Goal: Information Seeking & Learning: Learn about a topic

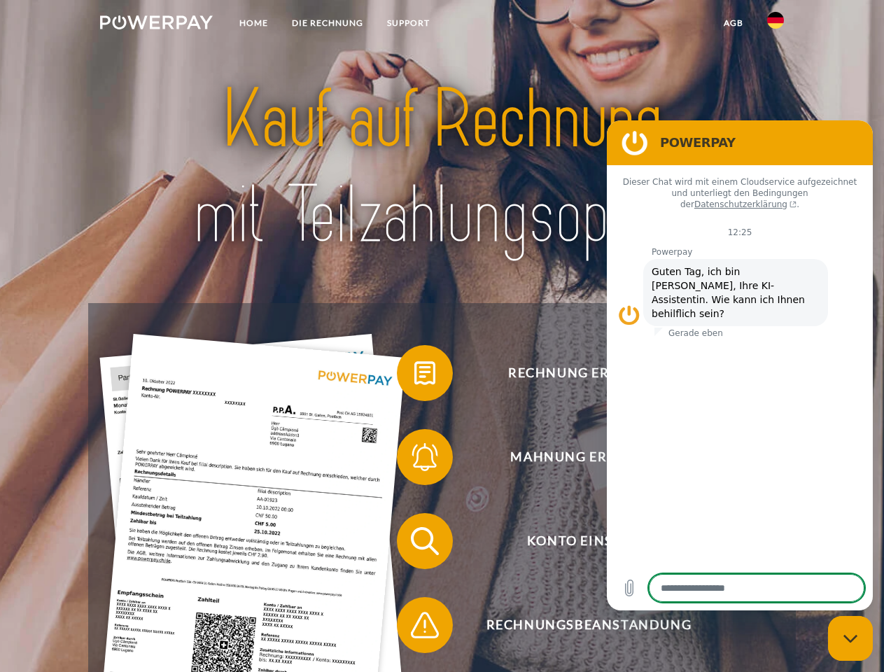
click at [156, 25] on img at bounding box center [156, 22] width 113 height 14
click at [776, 25] on img at bounding box center [775, 20] width 17 height 17
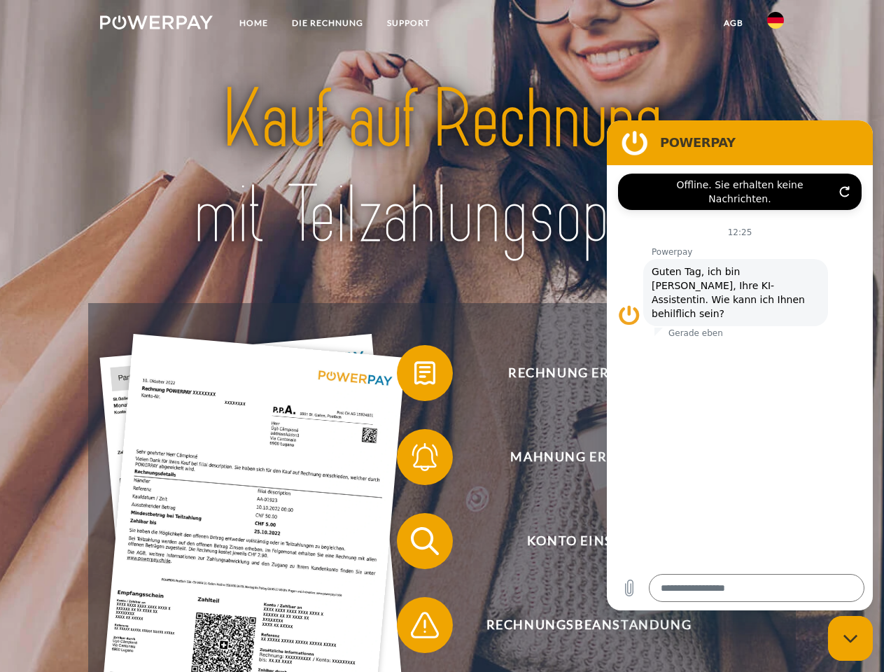
click at [733, 23] on link "agb" at bounding box center [733, 23] width 43 height 25
click at [414, 376] on span at bounding box center [404, 373] width 70 height 70
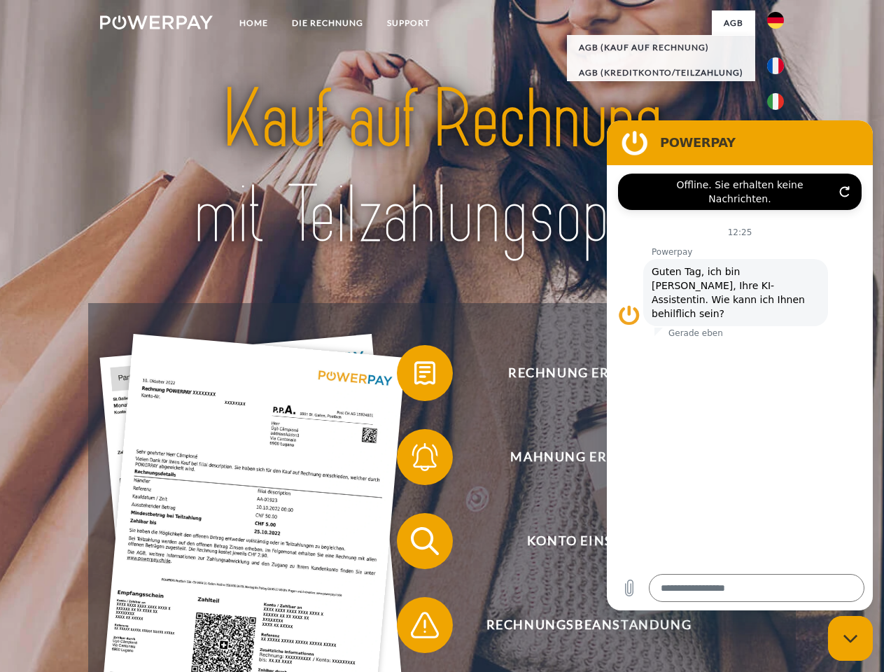
click at [414, 460] on span at bounding box center [404, 457] width 70 height 70
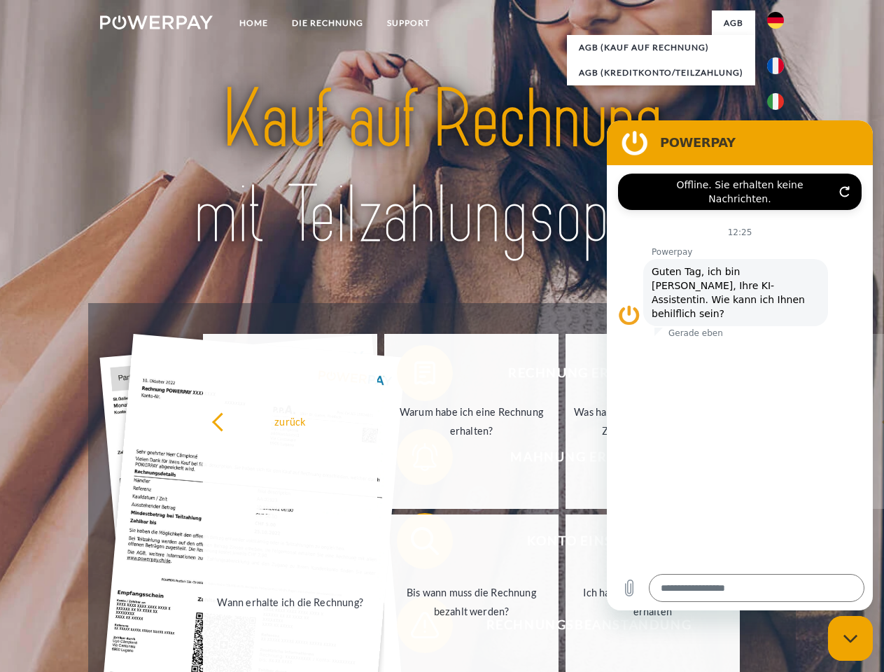
click at [414, 544] on link "Bis wann muss die Rechnung bezahlt werden?" at bounding box center [471, 602] width 174 height 175
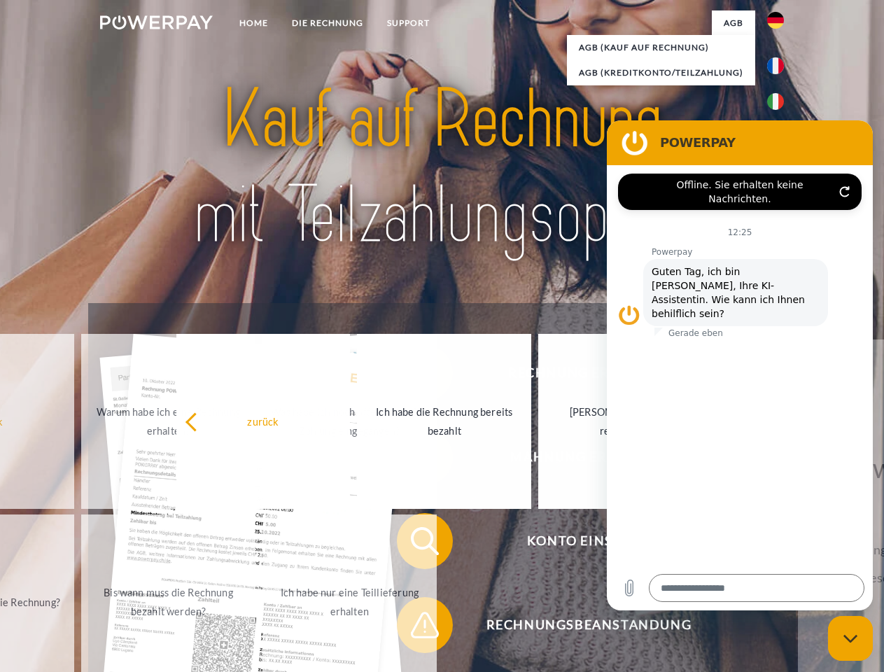
click at [414, 628] on span at bounding box center [404, 625] width 70 height 70
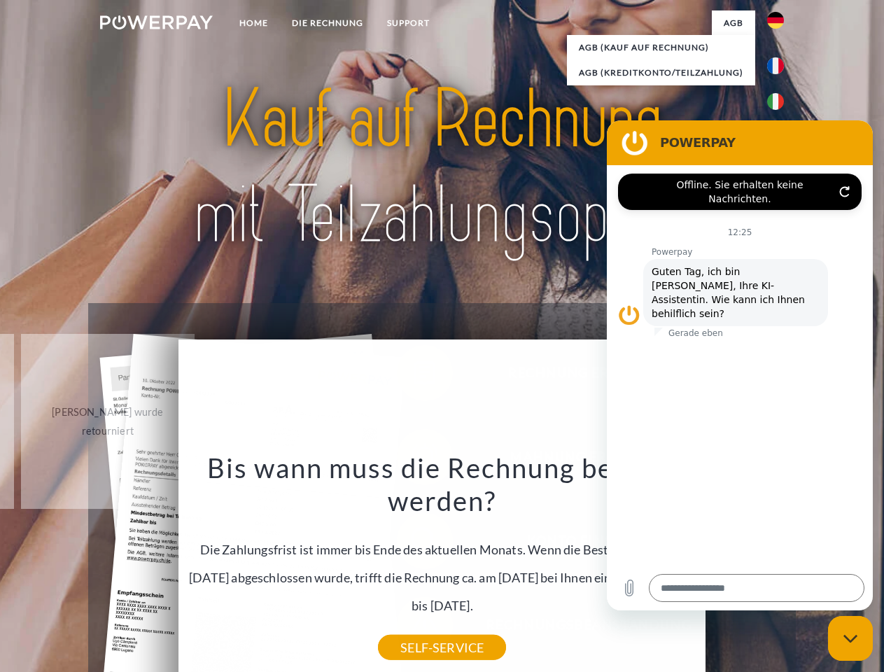
click at [851, 638] on icon "Messaging-Fenster schließen" at bounding box center [851, 638] width 15 height 9
type textarea "*"
